Goal: Task Accomplishment & Management: Manage account settings

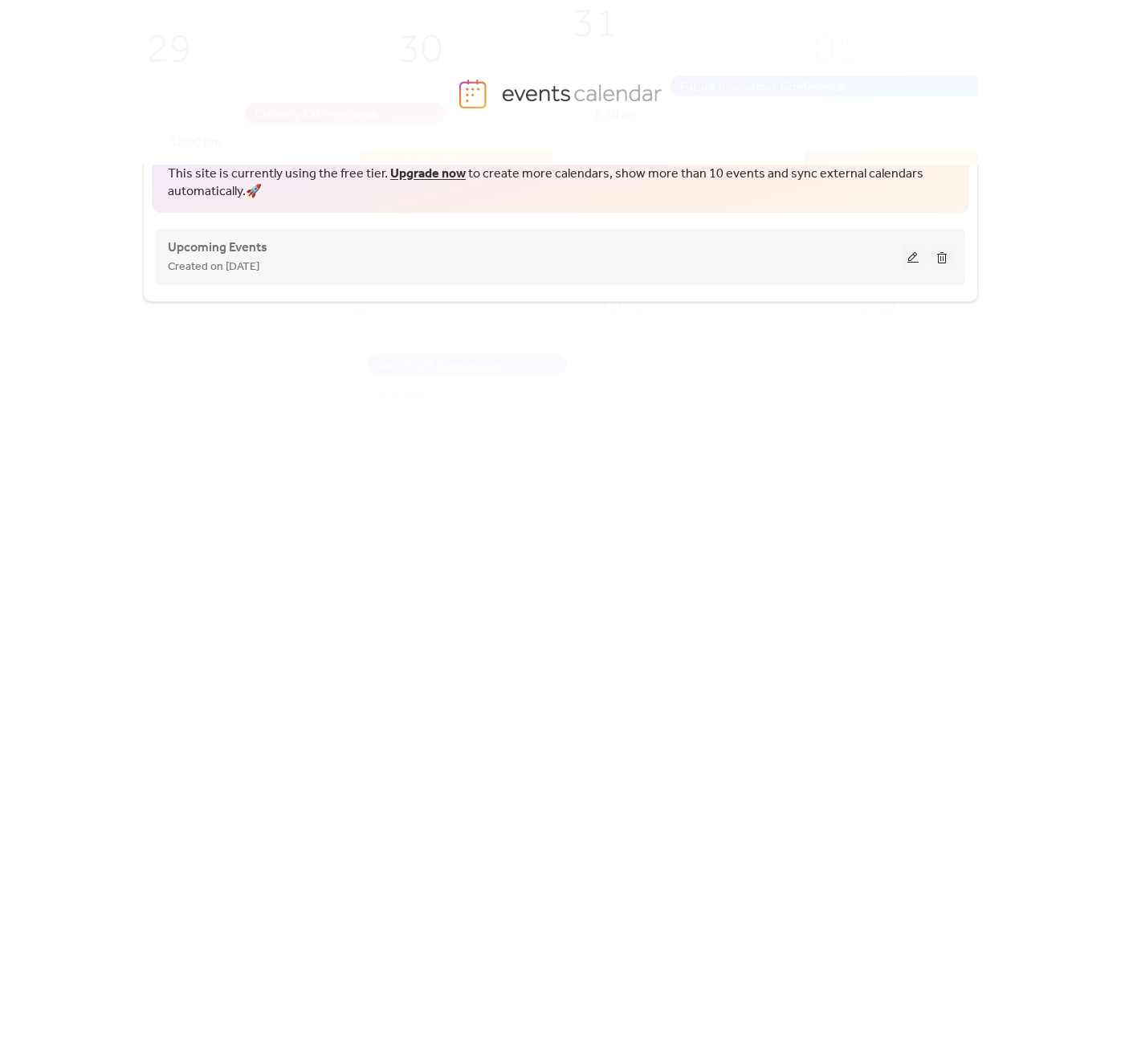
click at [912, 256] on button at bounding box center [913, 256] width 23 height 24
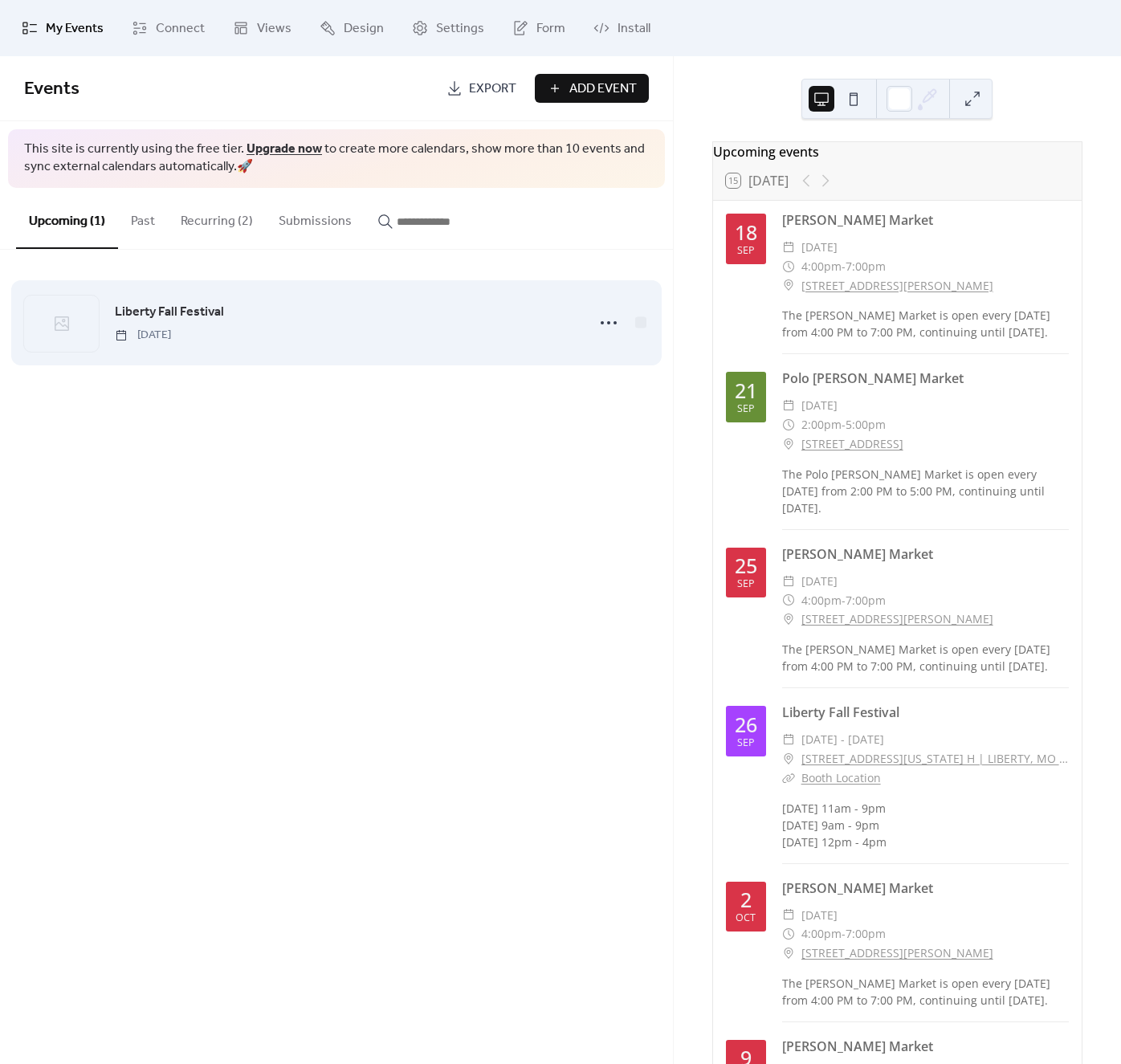
click at [319, 318] on div "Liberty Fall Festival [DATE]" at bounding box center [345, 322] width 461 height 41
click at [603, 324] on icon at bounding box center [608, 322] width 26 height 26
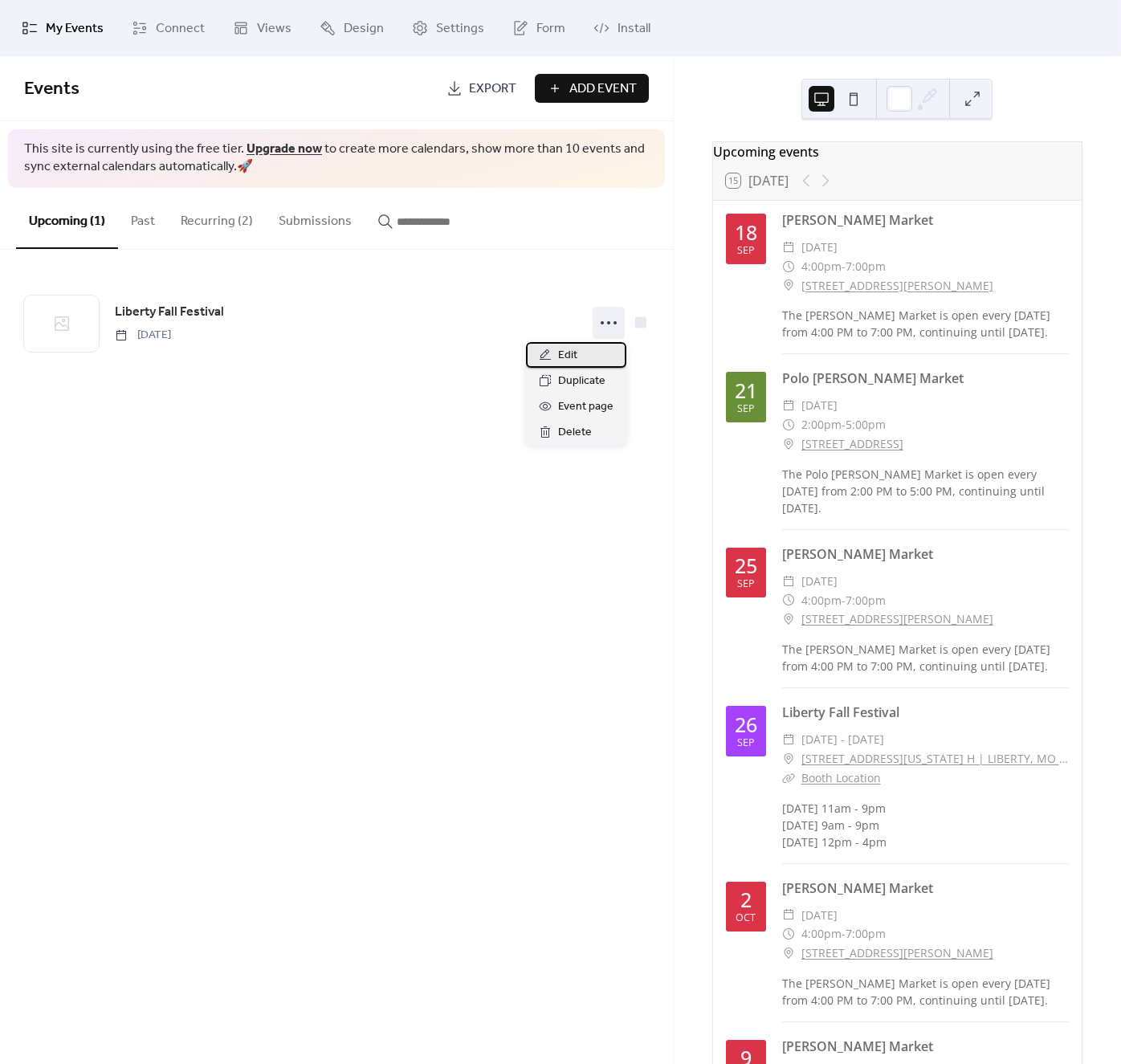
click at [589, 357] on div "Edit" at bounding box center [577, 355] width 101 height 26
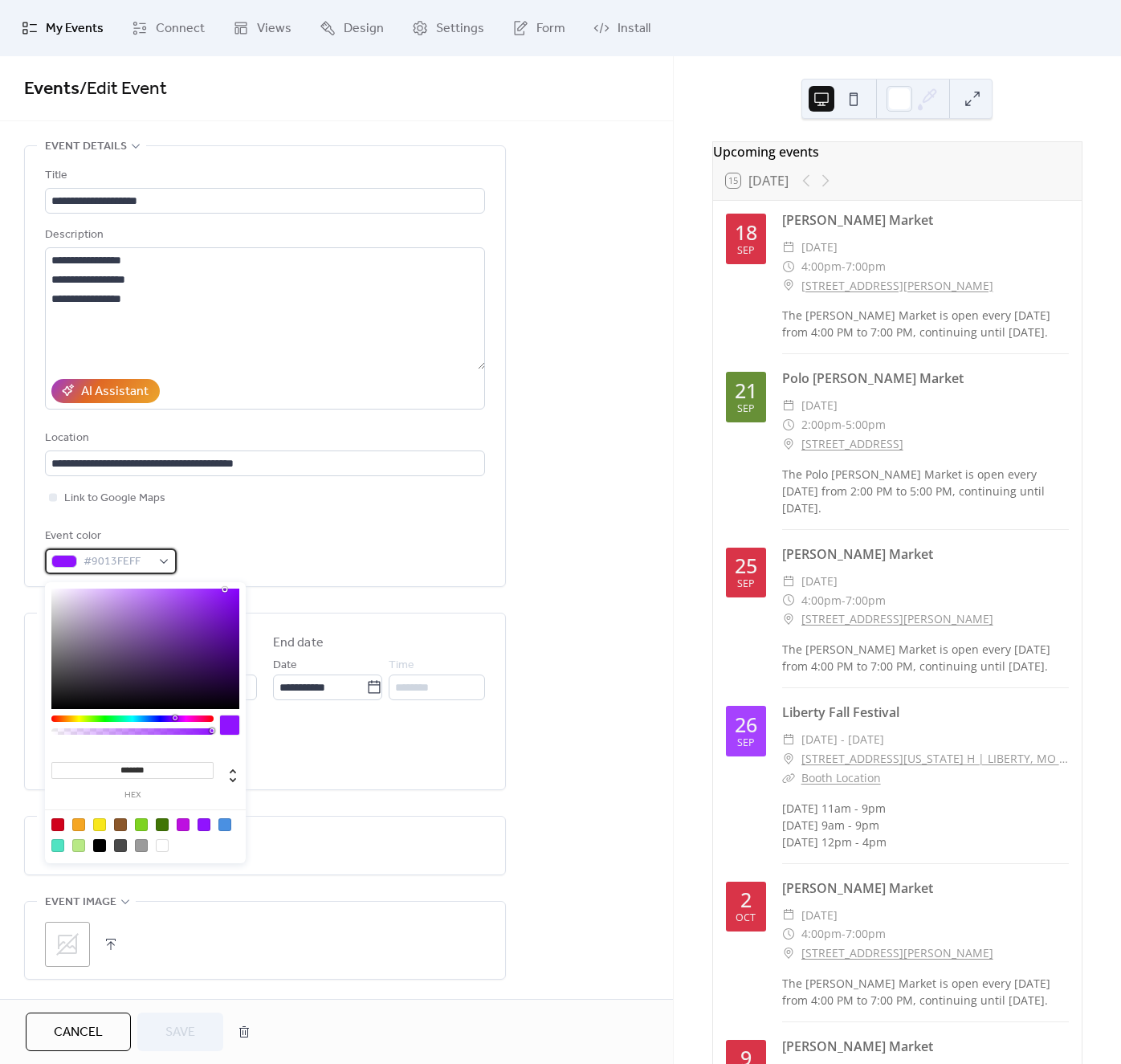
click at [158, 567] on div "#9013FEFF" at bounding box center [111, 561] width 132 height 26
click at [178, 825] on div at bounding box center [182, 824] width 13 height 13
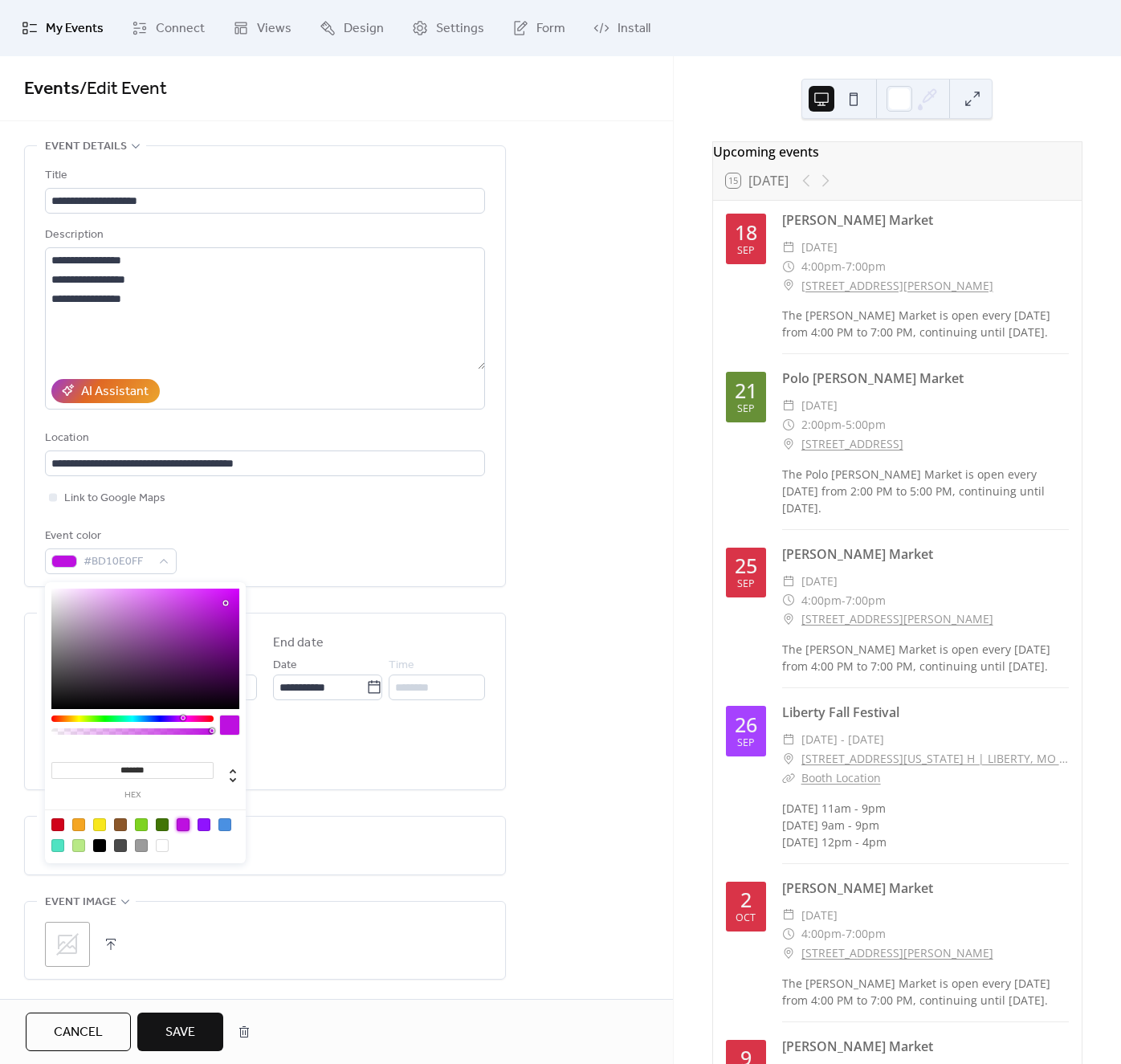
click at [206, 821] on div at bounding box center [203, 824] width 13 height 13
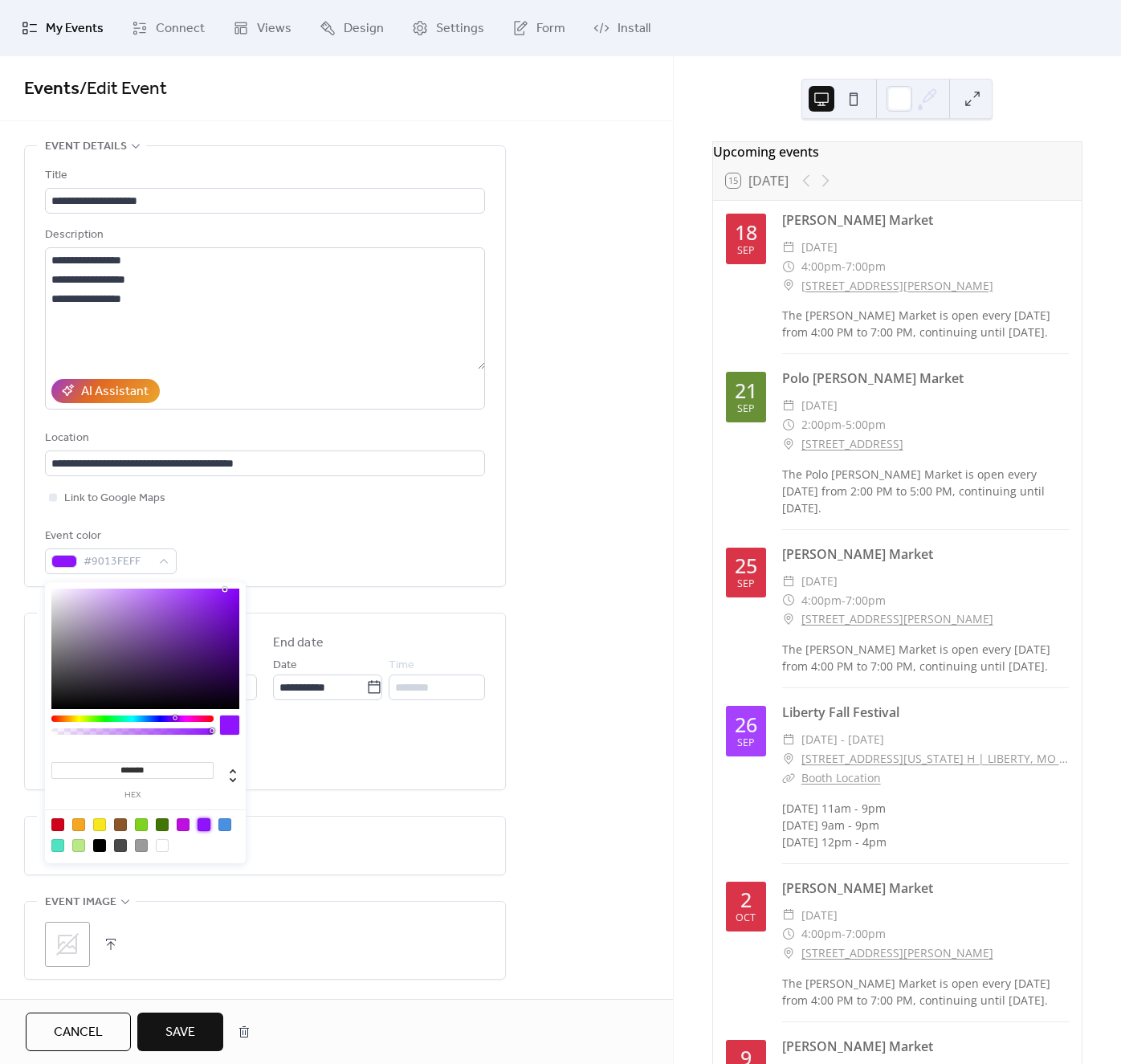
click at [228, 826] on div at bounding box center [225, 824] width 13 height 13
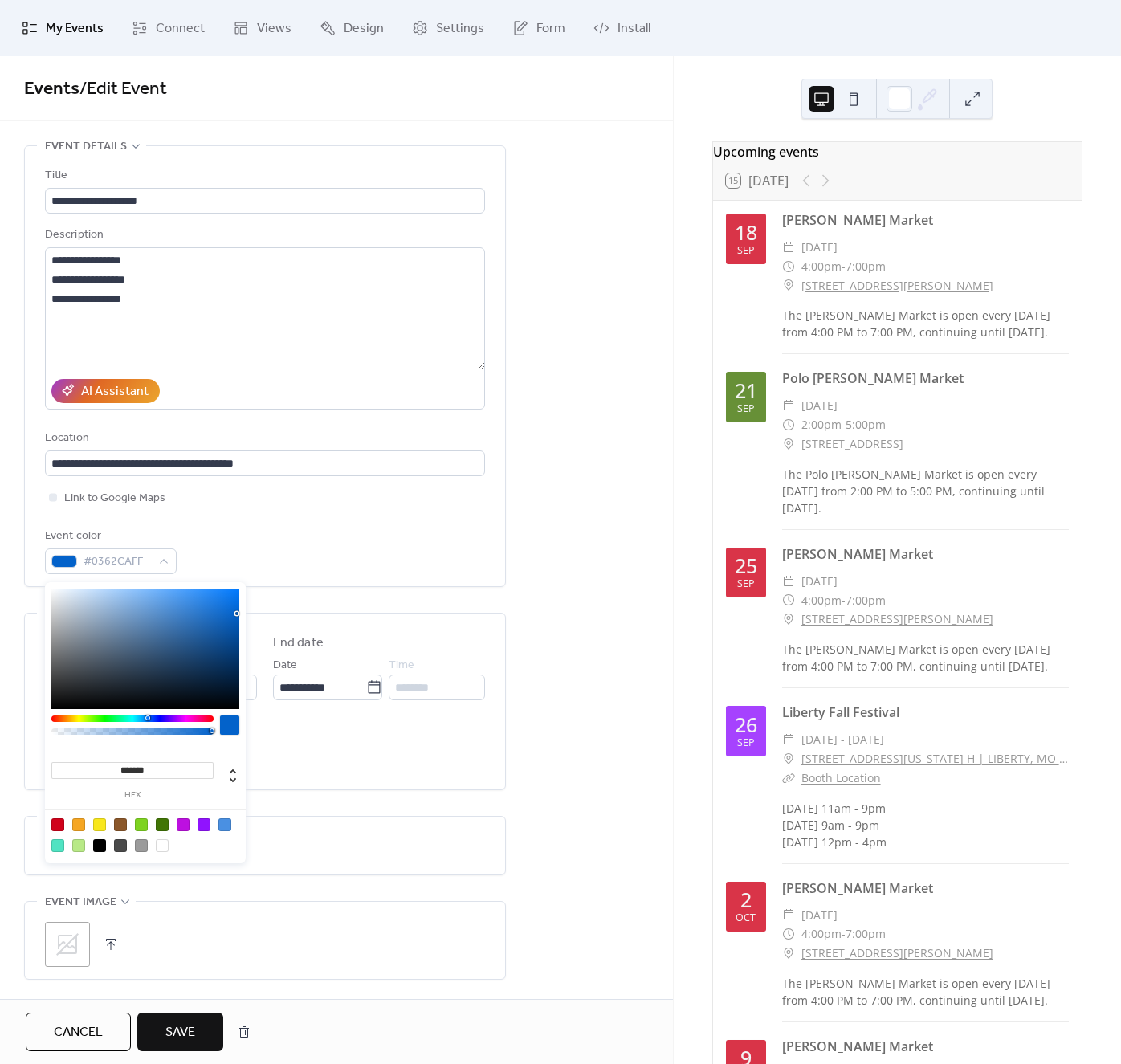
drag, startPoint x: 188, startPoint y: 601, endPoint x: 241, endPoint y: 617, distance: 55.4
click at [240, 617] on div at bounding box center [145, 649] width 188 height 120
click at [204, 824] on div at bounding box center [203, 824] width 13 height 13
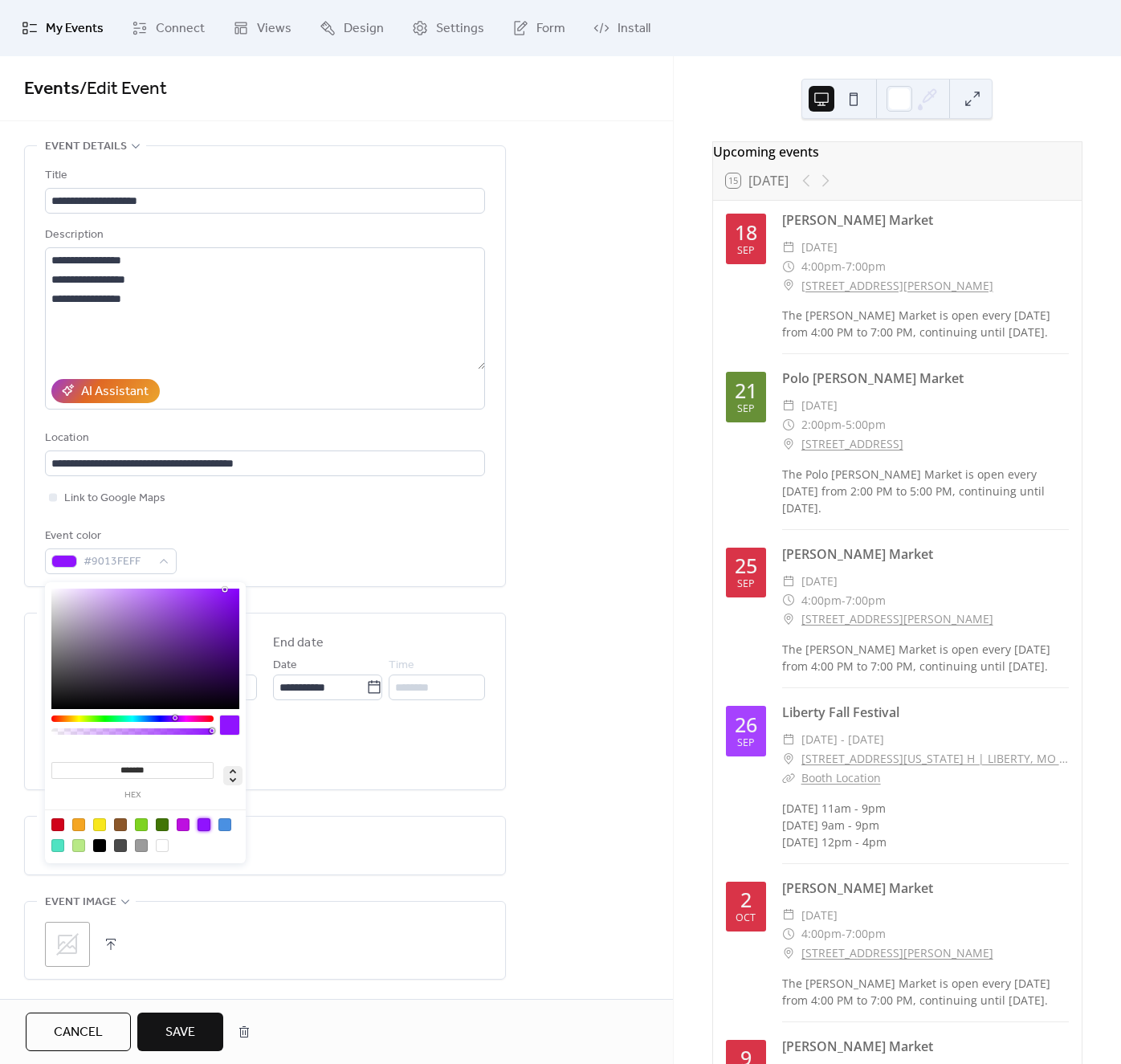
click at [236, 782] on icon at bounding box center [233, 776] width 20 height 20
click at [73, 771] on input "***" at bounding box center [69, 770] width 36 height 17
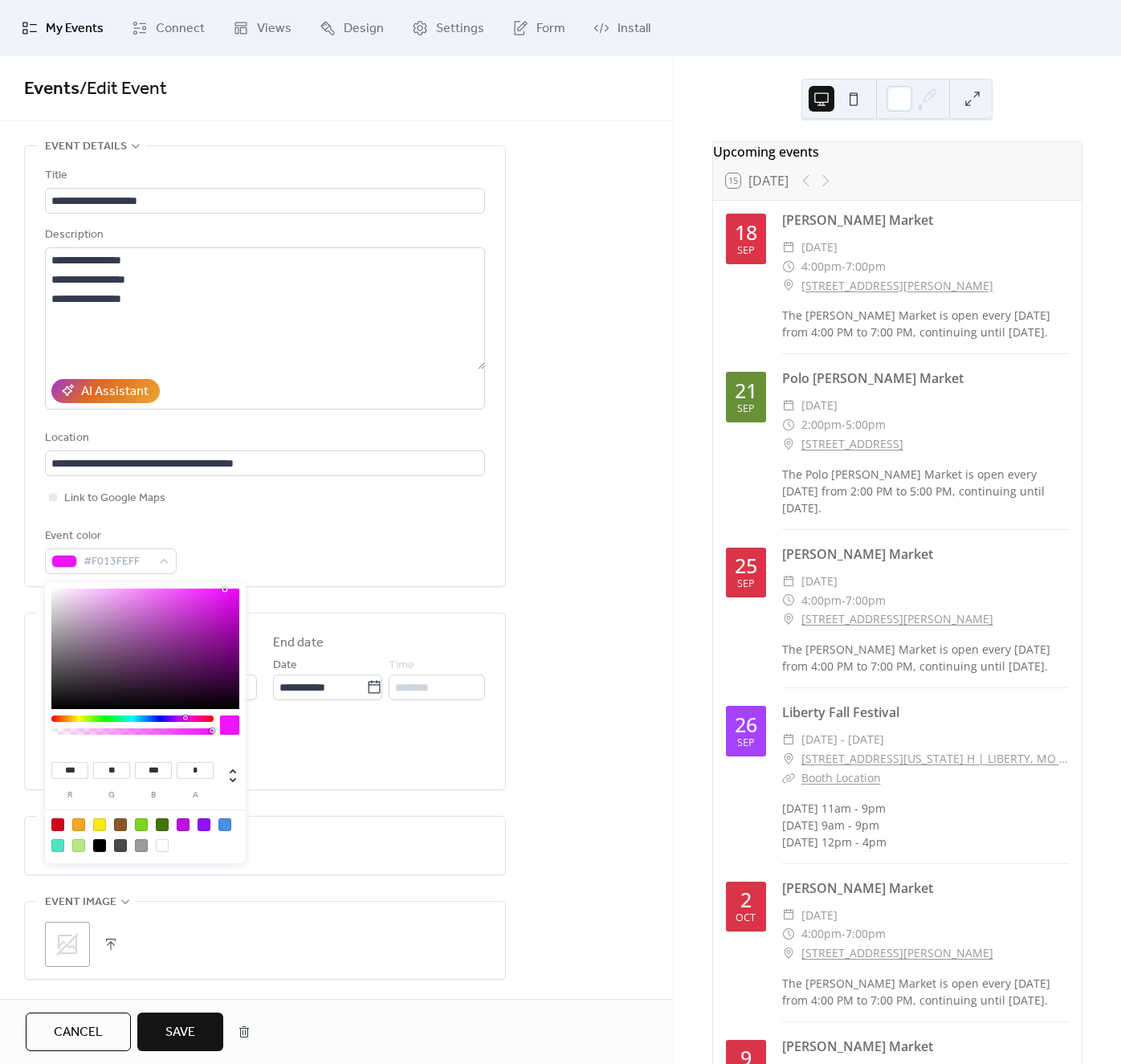
type input "***"
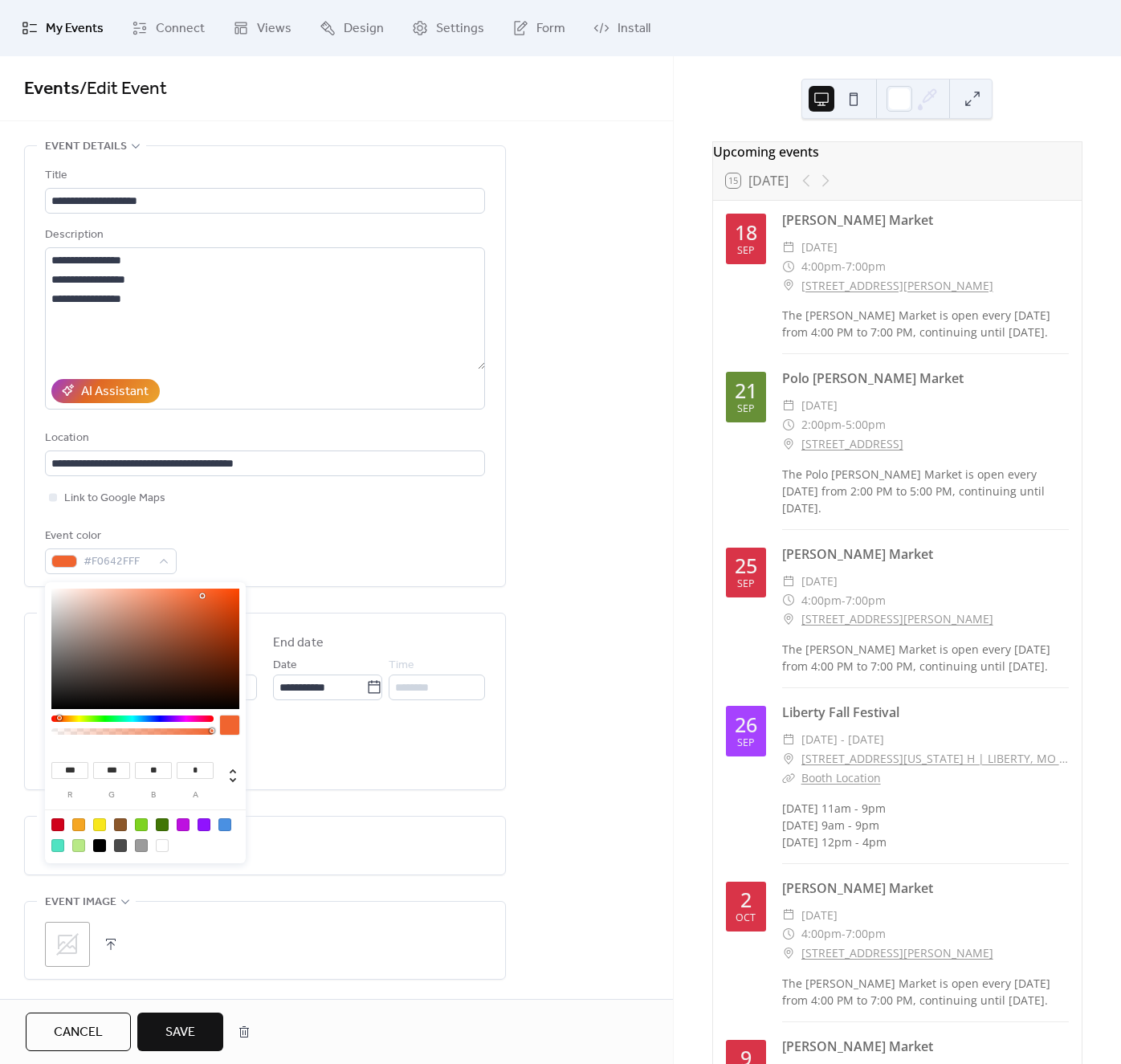
type input "**"
click at [335, 801] on div "**********" at bounding box center [264, 654] width 482 height 1018
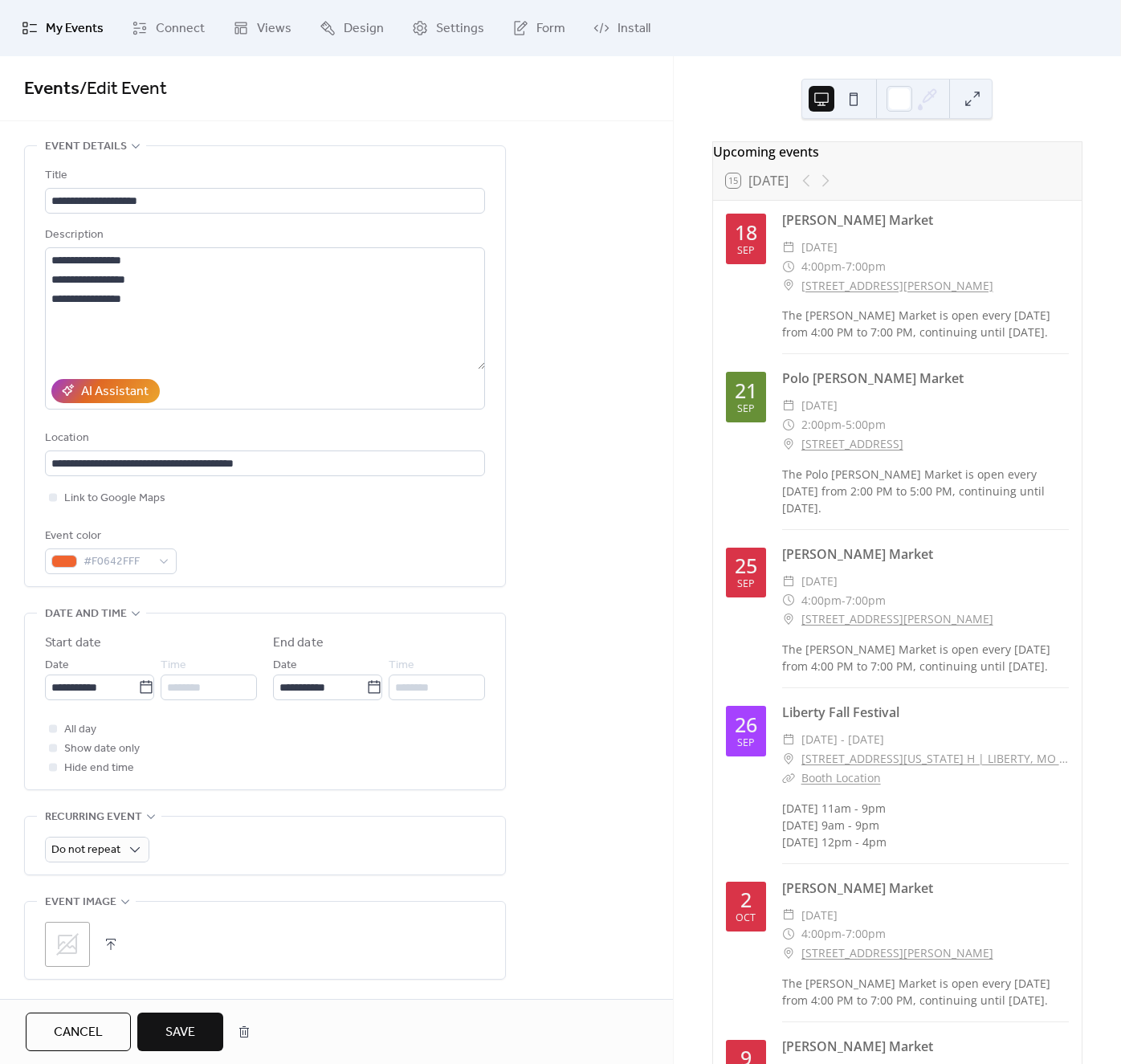
click at [194, 1027] on span "Save" at bounding box center [180, 1033] width 30 height 20
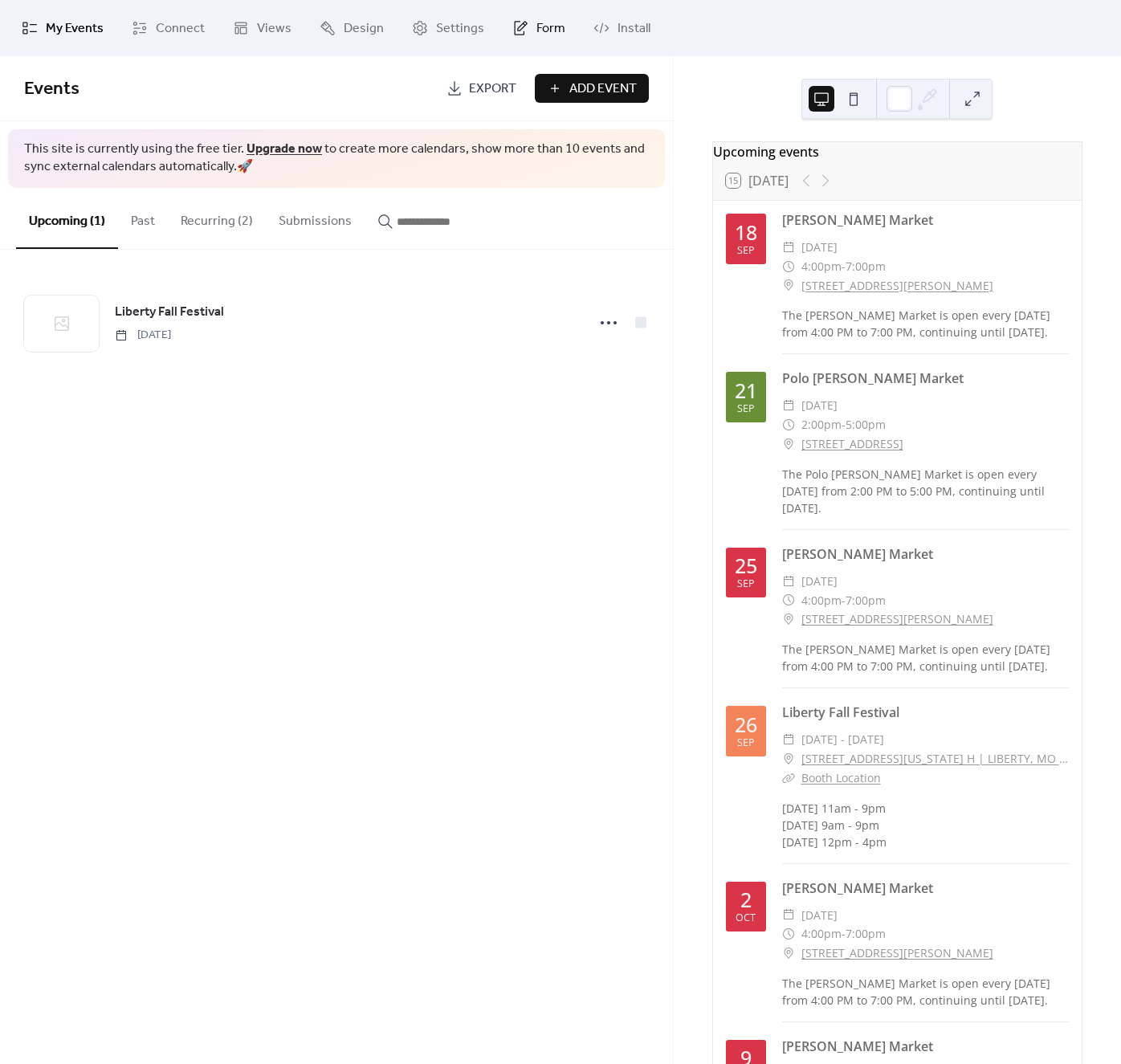
click at [536, 29] on span "Form" at bounding box center [550, 30] width 29 height 20
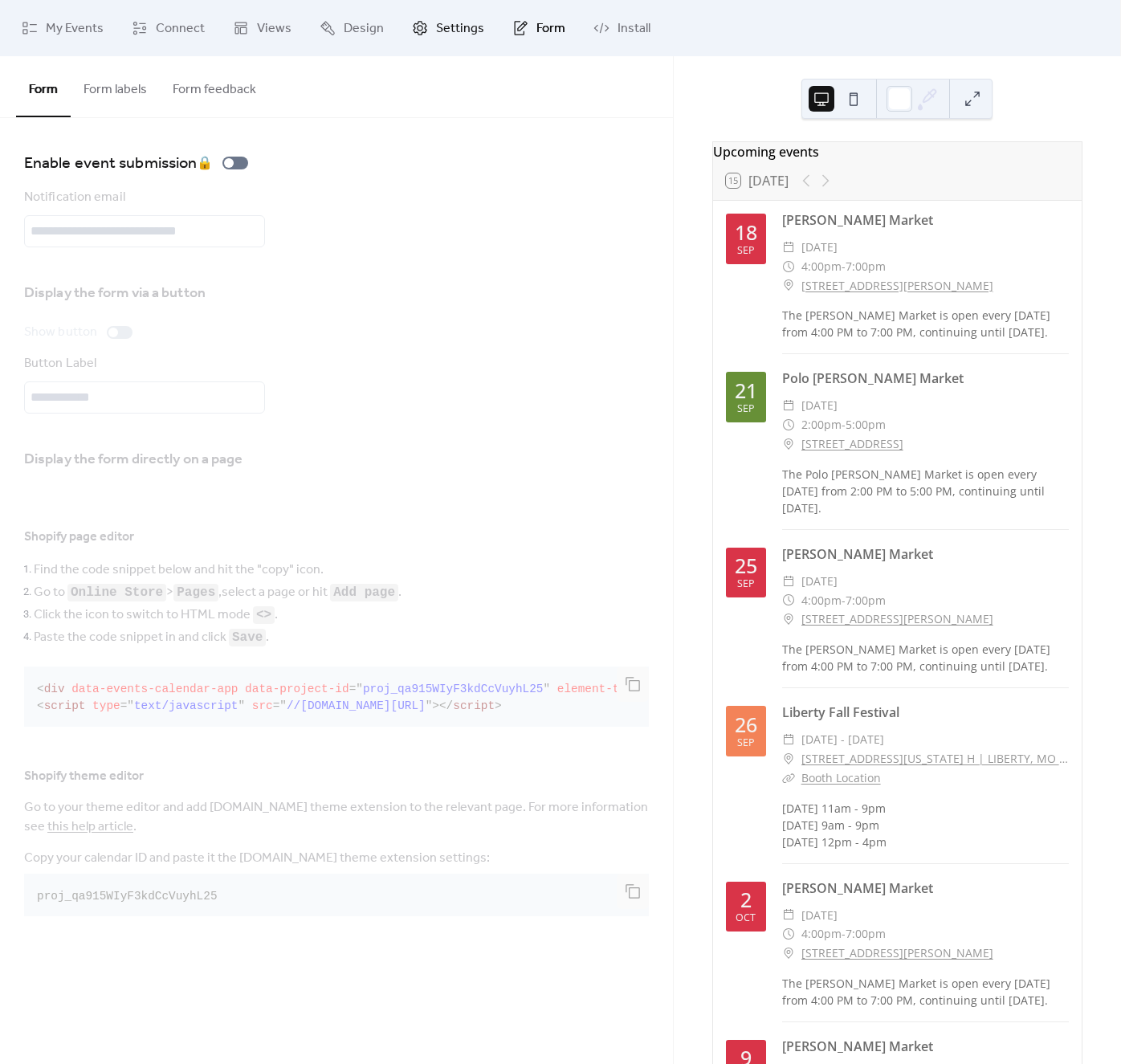
click at [444, 31] on span "Settings" at bounding box center [459, 30] width 48 height 20
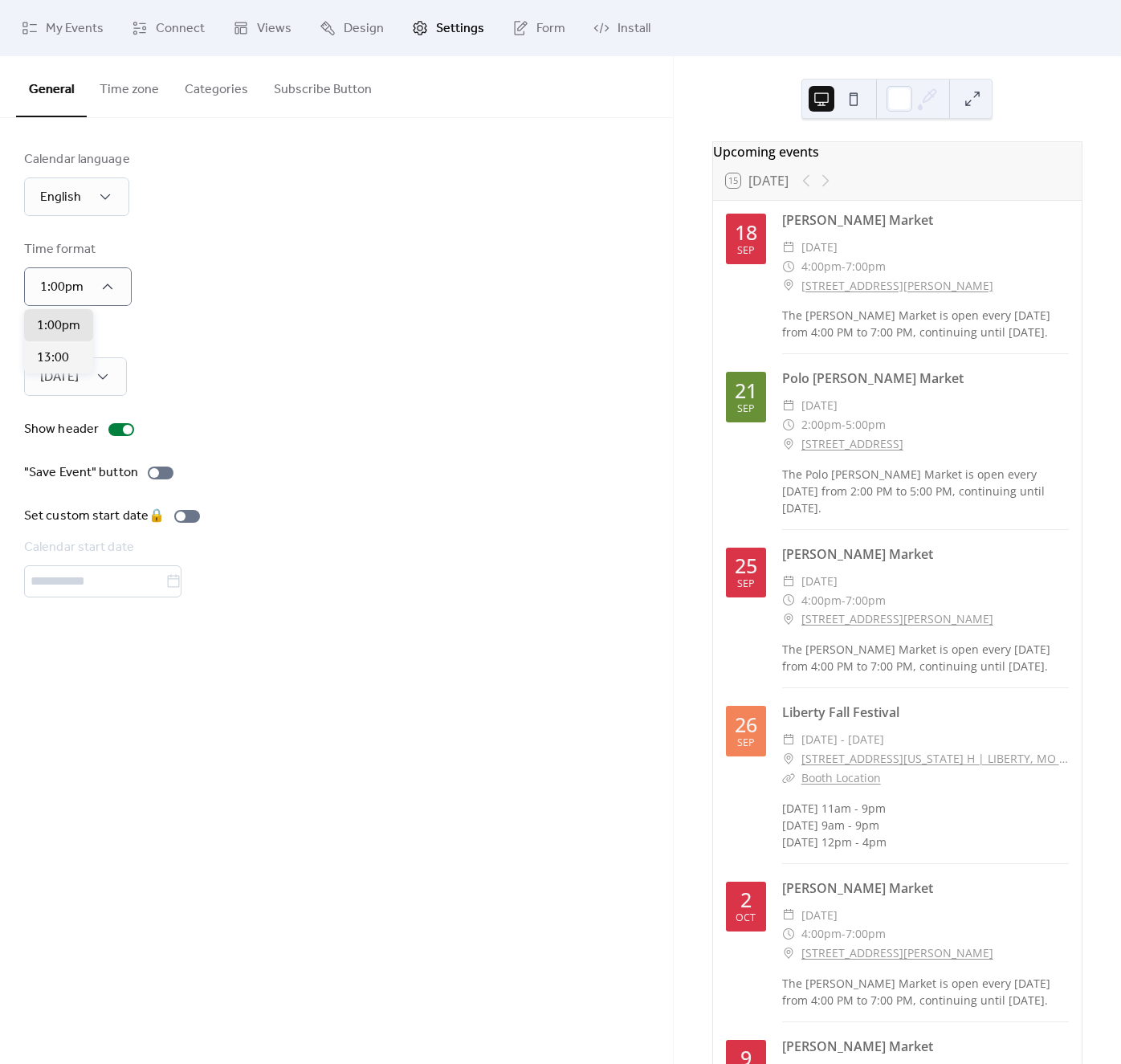
click at [257, 262] on div "Time format 1:00pm" at bounding box center [336, 273] width 625 height 66
click at [529, 29] on link "Form" at bounding box center [538, 29] width 77 height 43
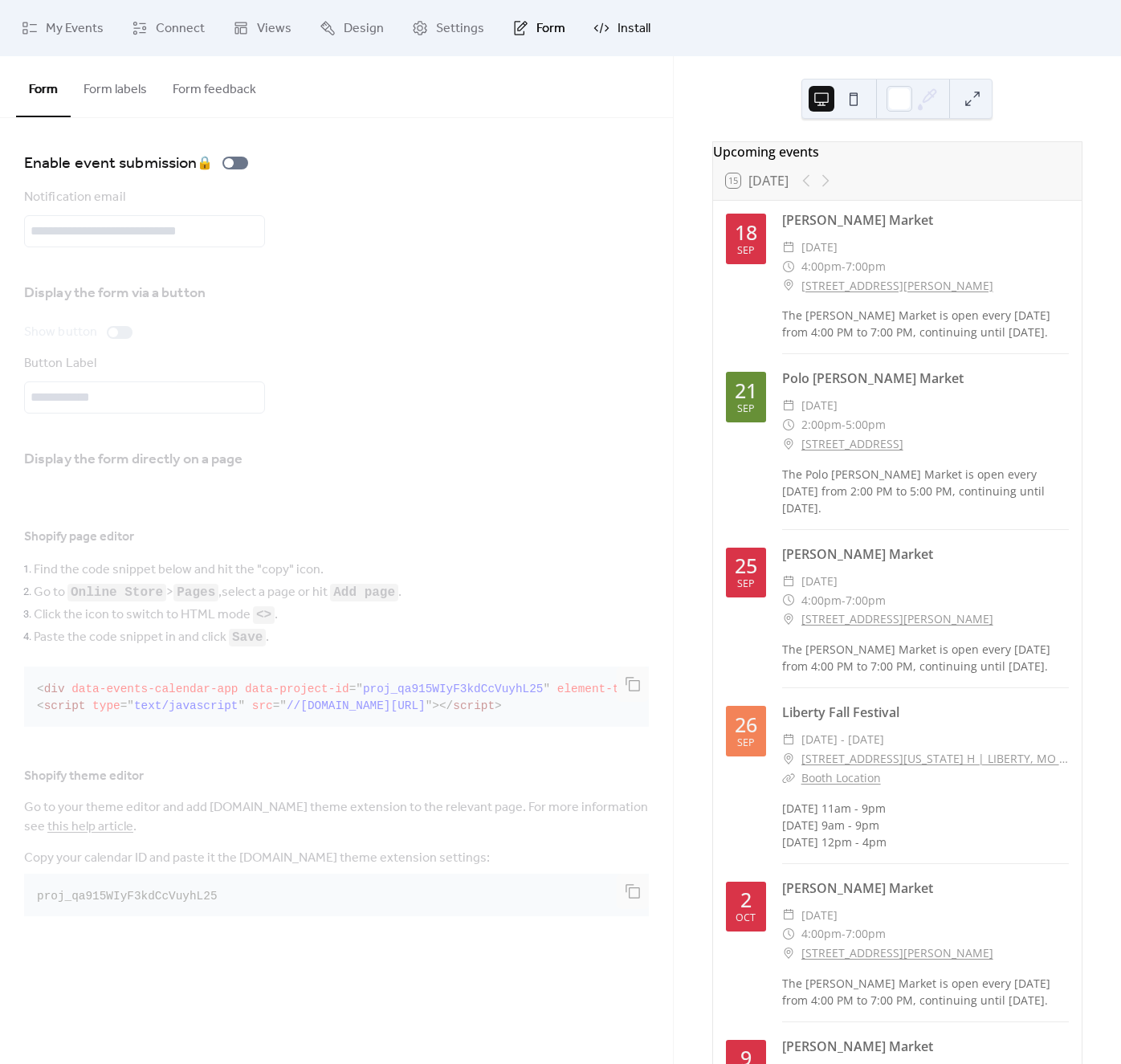
click at [619, 32] on span "Install" at bounding box center [633, 30] width 33 height 20
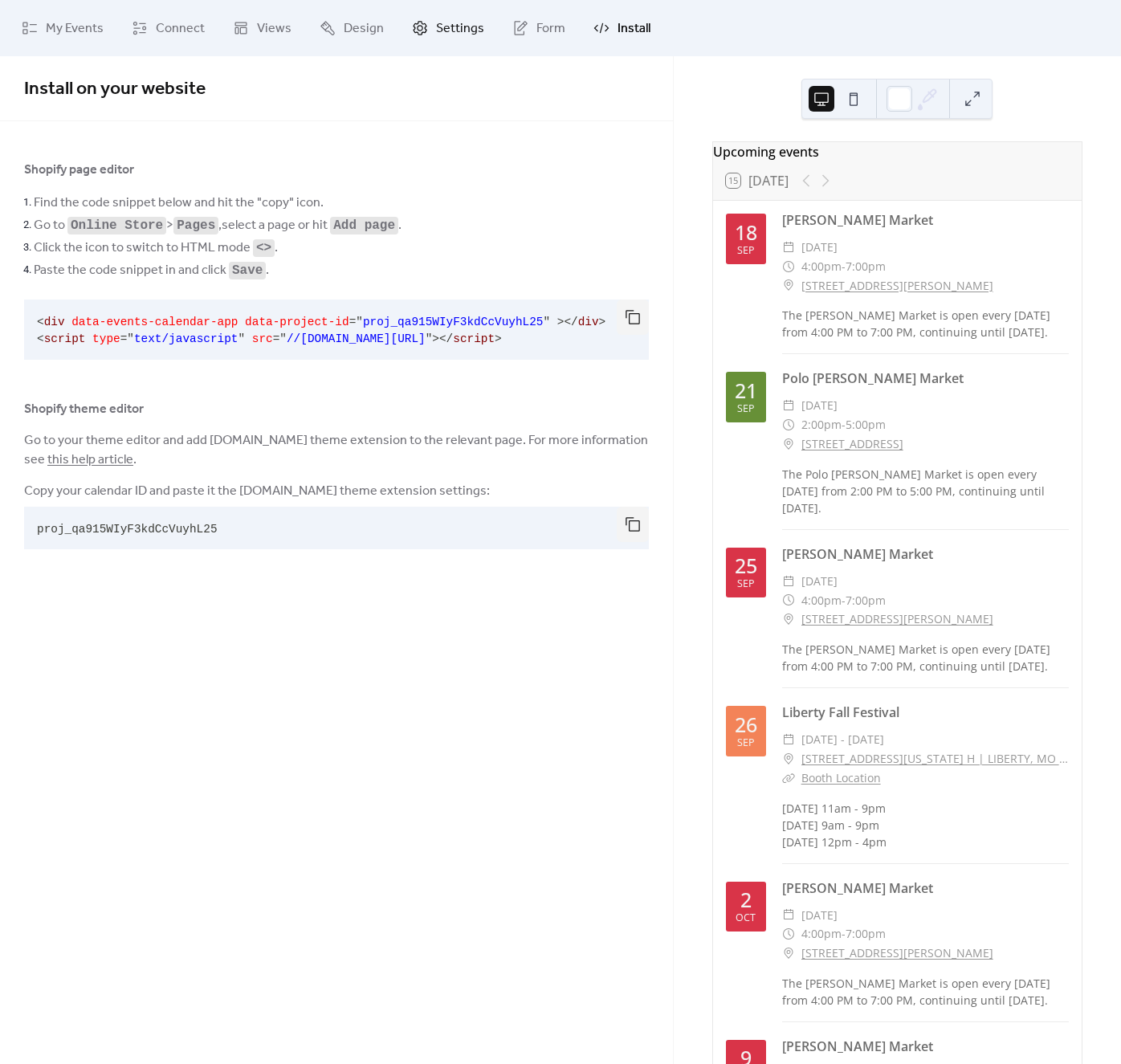
click at [454, 31] on span "Settings" at bounding box center [459, 30] width 48 height 20
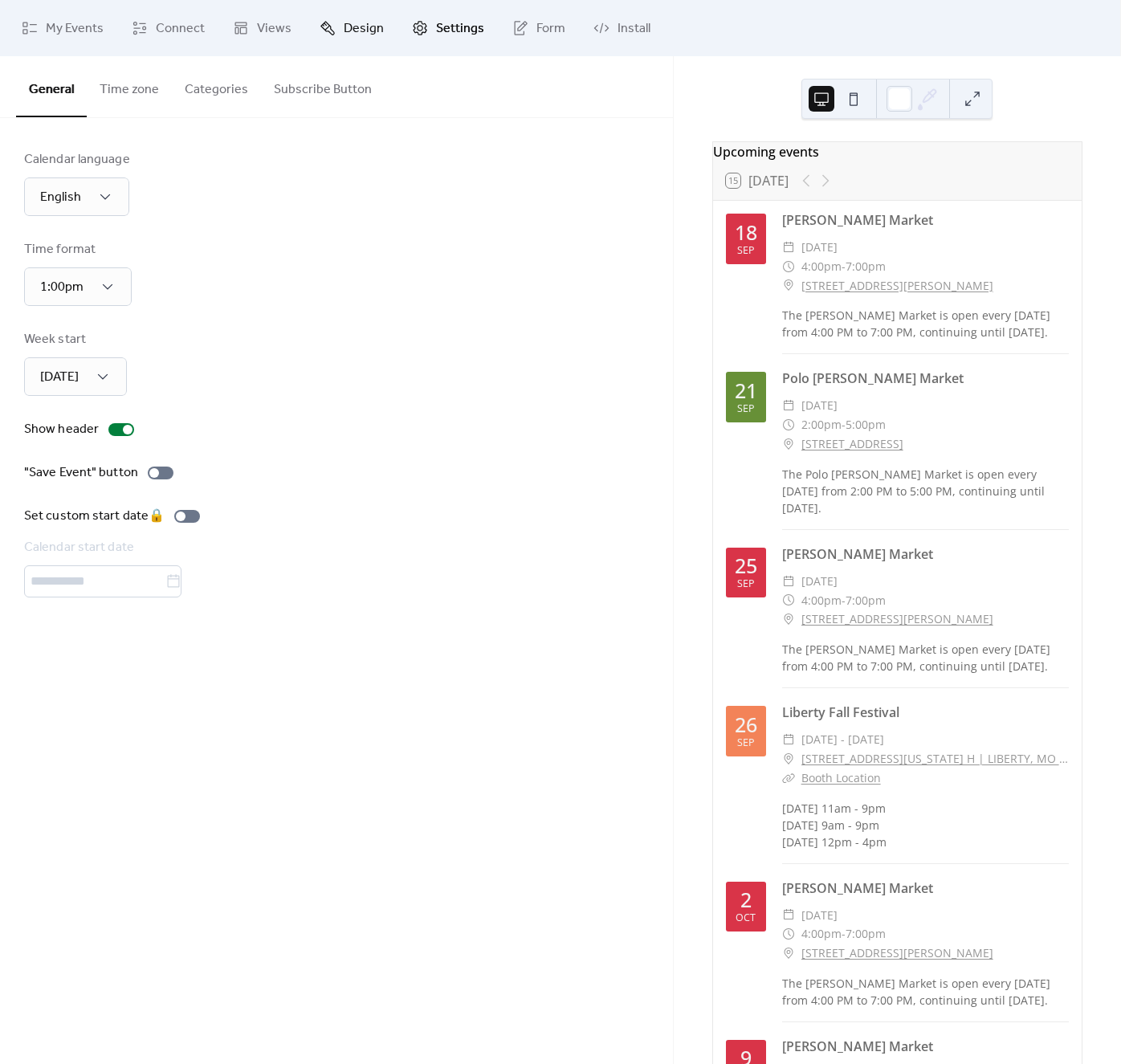
click at [360, 30] on span "Design" at bounding box center [364, 30] width 40 height 20
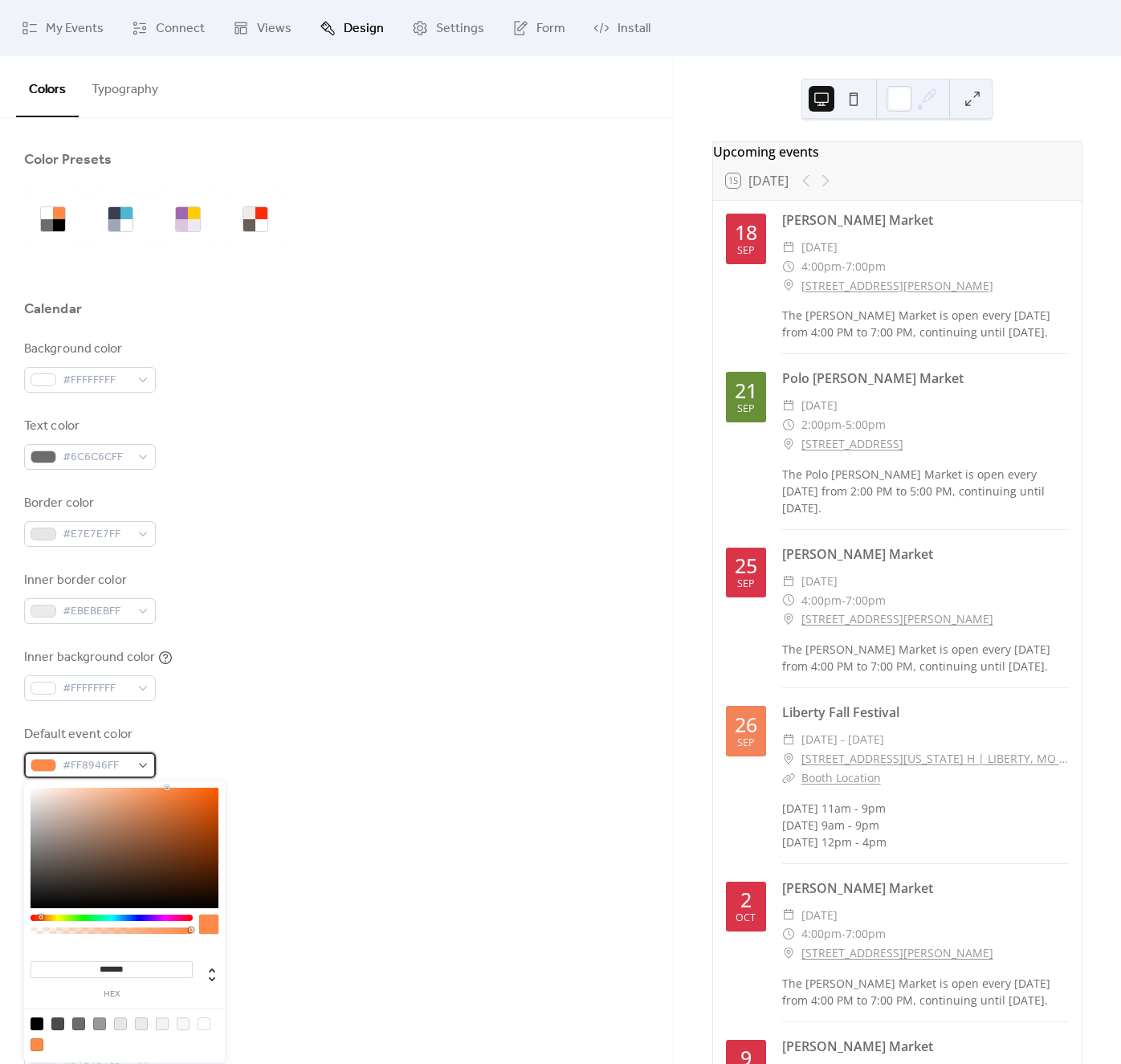
click at [139, 767] on div "#FF8946FF" at bounding box center [90, 765] width 132 height 26
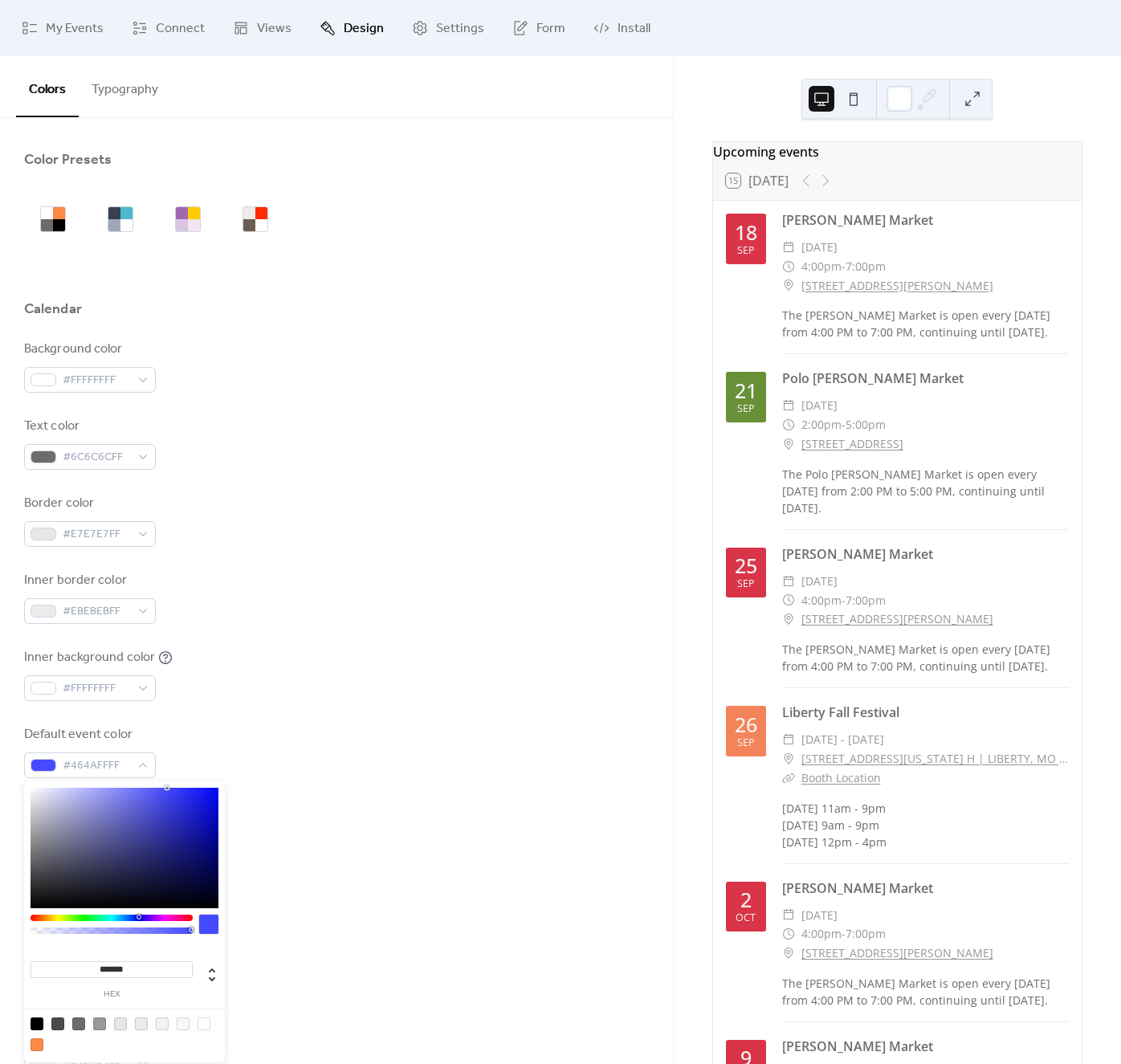
click at [138, 920] on div at bounding box center [111, 918] width 163 height 7
click at [114, 963] on input "*******" at bounding box center [111, 969] width 163 height 17
type input "*******"
click at [423, 848] on div "Header" at bounding box center [336, 843] width 625 height 28
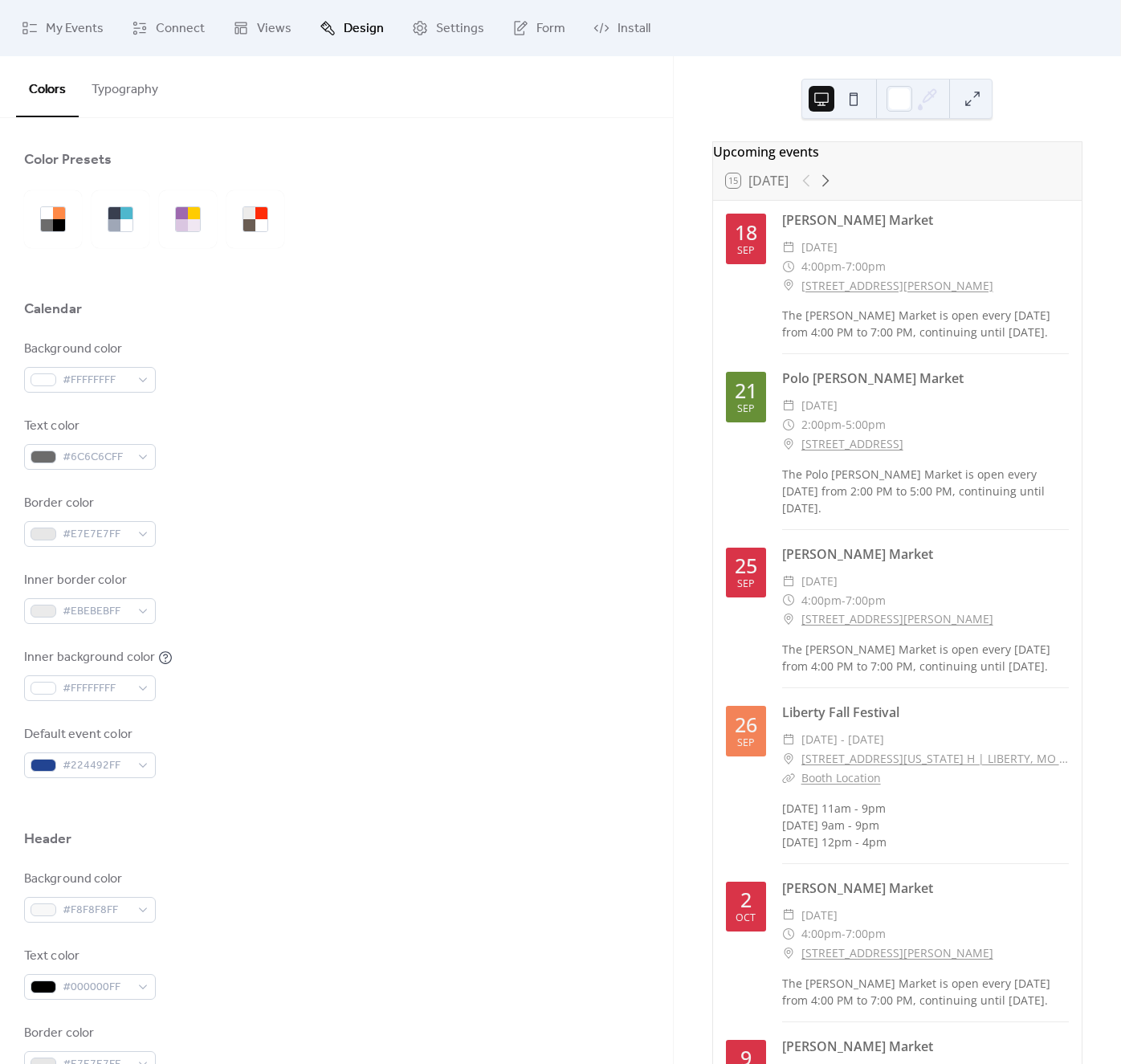
click at [126, 95] on button "Typography" at bounding box center [125, 86] width 93 height 59
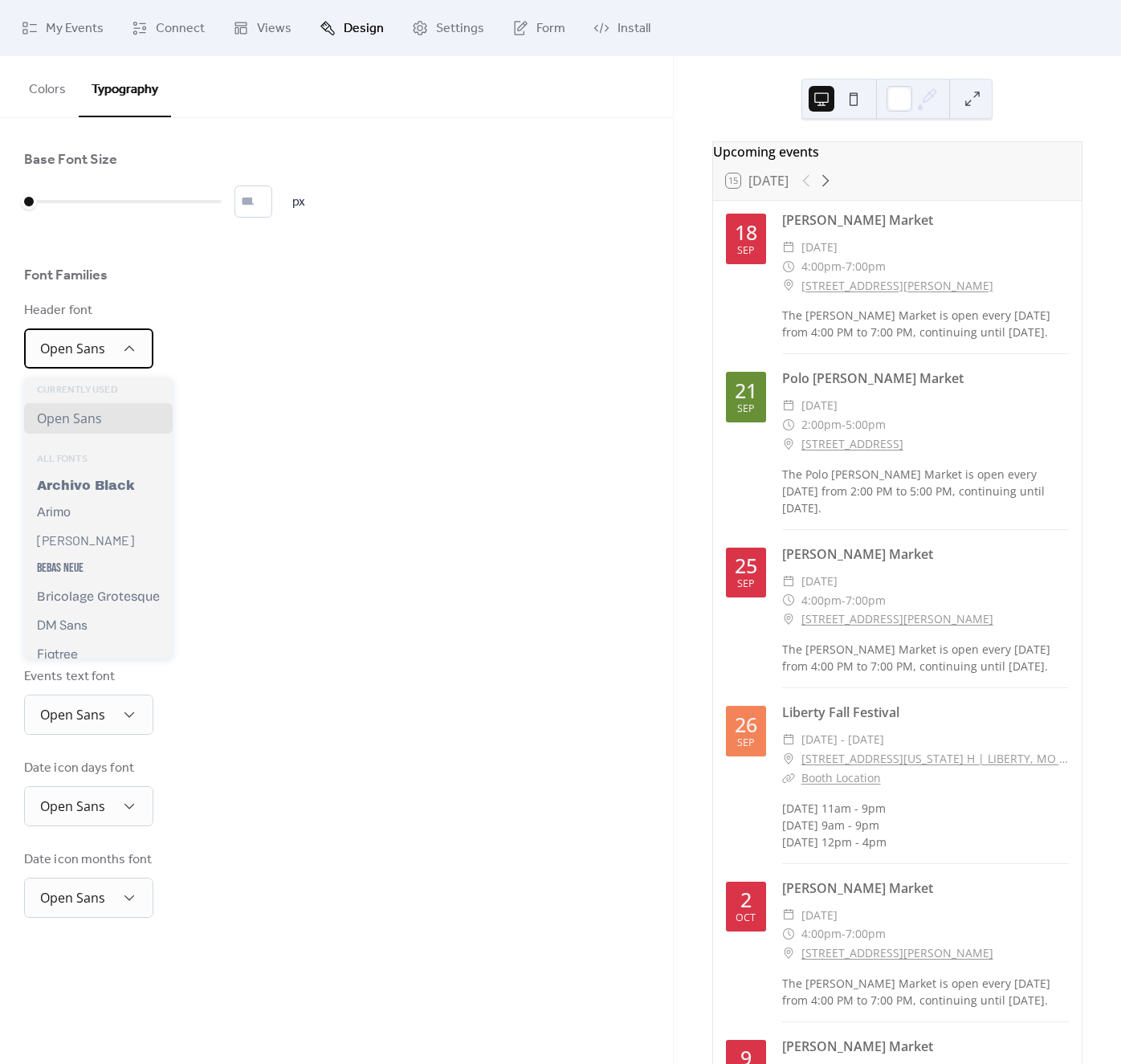
click at [116, 355] on div "Open Sans" at bounding box center [88, 348] width 129 height 40
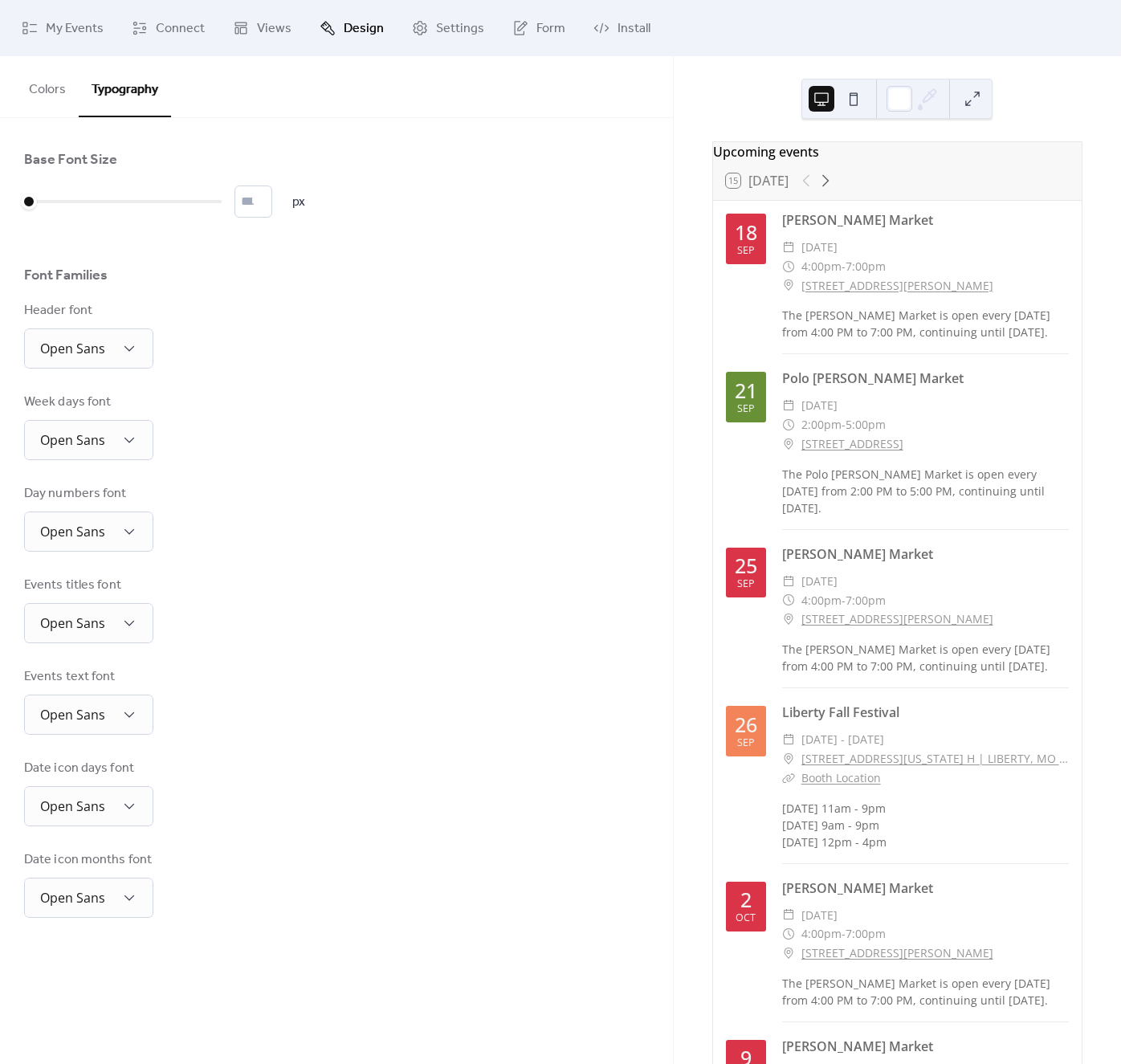
click at [363, 569] on div "Base Font Size * px Font Families Header font Open Sans Week days font Open San…" at bounding box center [336, 533] width 625 height 768
click at [257, 32] on span "Views" at bounding box center [274, 30] width 35 height 20
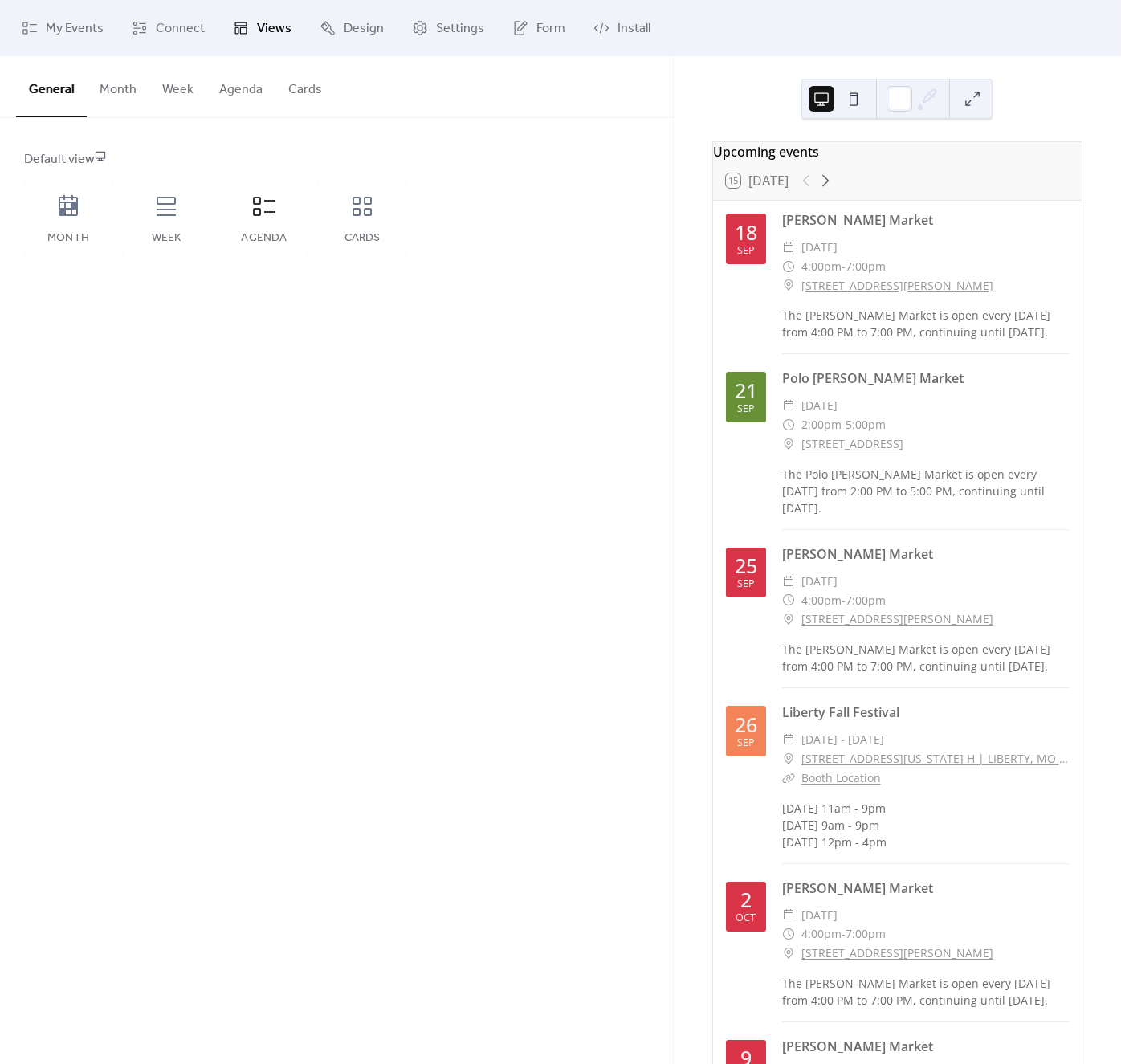
click at [266, 23] on span "Views" at bounding box center [274, 30] width 35 height 20
click at [181, 29] on span "Connect" at bounding box center [180, 30] width 49 height 20
